Goal: Navigation & Orientation: Understand site structure

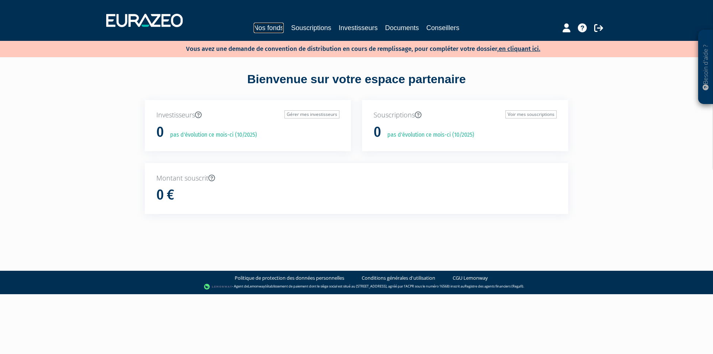
click at [256, 27] on link "Nos fonds" at bounding box center [268, 28] width 30 height 10
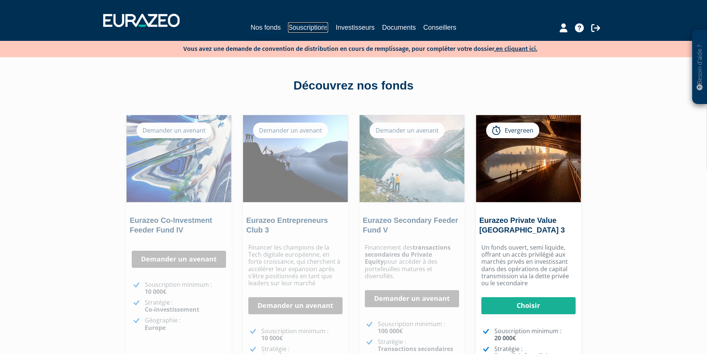
click at [310, 28] on link "Souscriptions" at bounding box center [308, 27] width 40 height 10
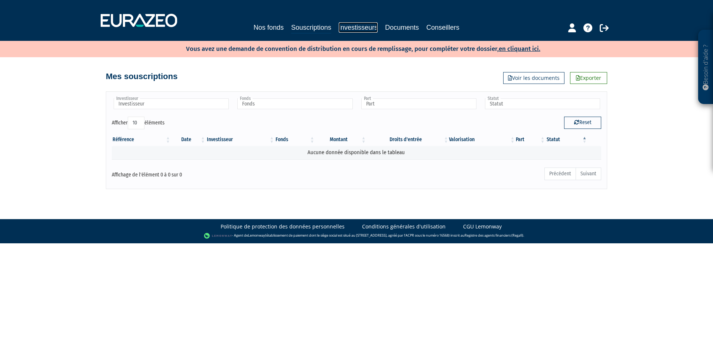
click at [353, 27] on link "Investisseurs" at bounding box center [357, 27] width 39 height 10
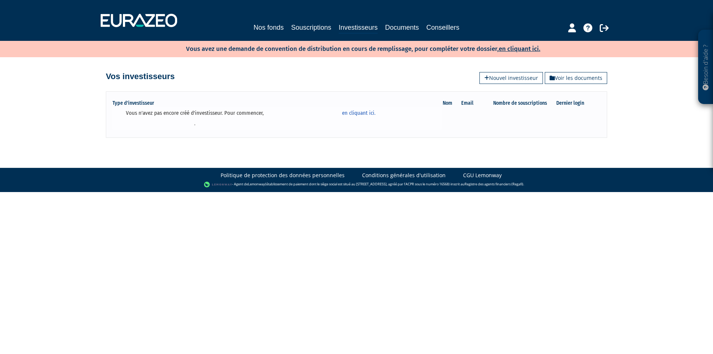
click at [240, 112] on td "Vous n'avez pas encore créé d'investisseur. Pour commencer, en cliquant ici. ." at bounding box center [277, 118] width 330 height 23
click at [402, 24] on link "Documents" at bounding box center [402, 27] width 34 height 10
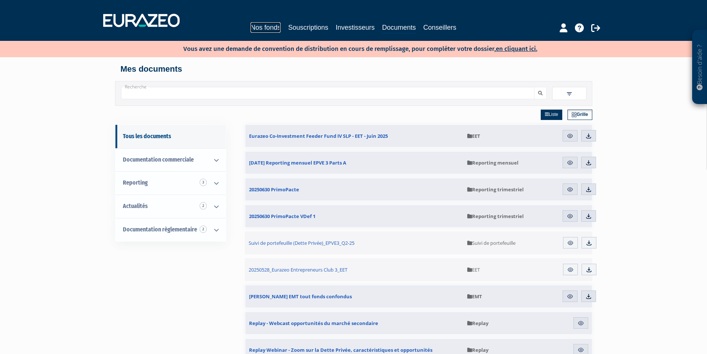
click at [263, 26] on link "Nos fonds" at bounding box center [266, 27] width 30 height 10
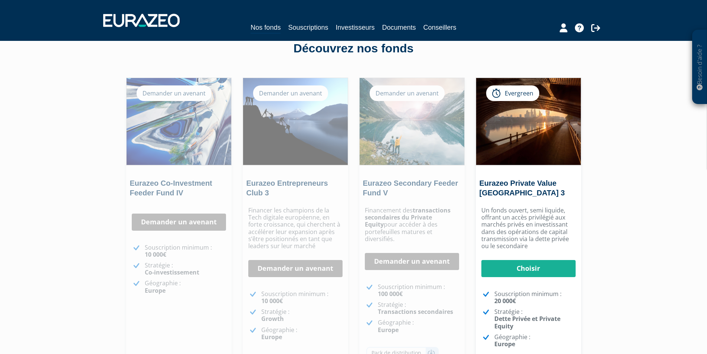
scroll to position [74, 0]
